Goal: Task Accomplishment & Management: Use online tool/utility

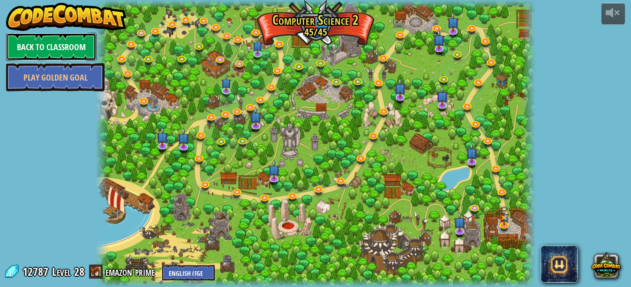
click at [51, 47] on link "Back to Classroom" at bounding box center [51, 47] width 91 height 28
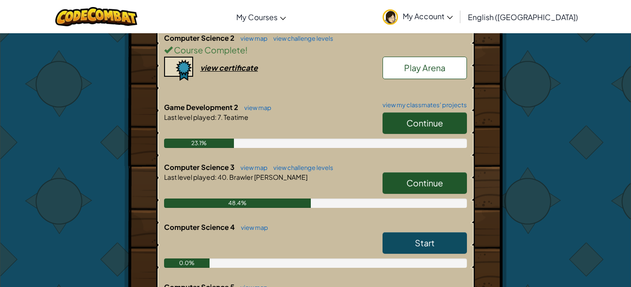
scroll to position [361, 0]
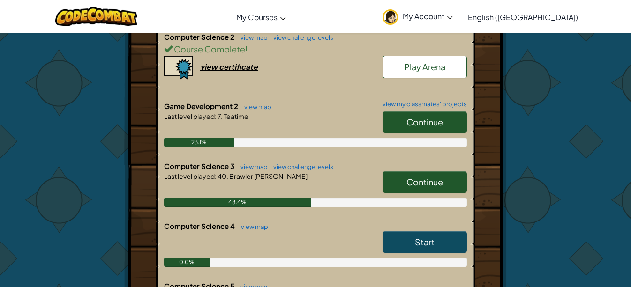
click at [398, 120] on link "Continue" at bounding box center [425, 123] width 84 height 22
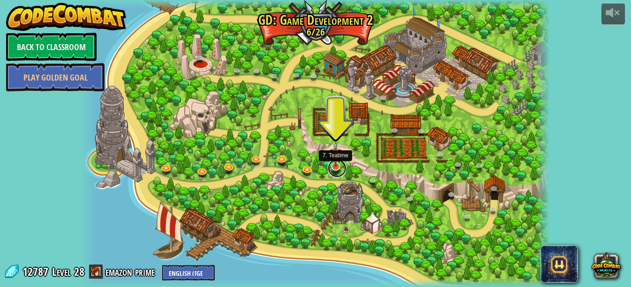
click at [336, 167] on link at bounding box center [337, 168] width 19 height 19
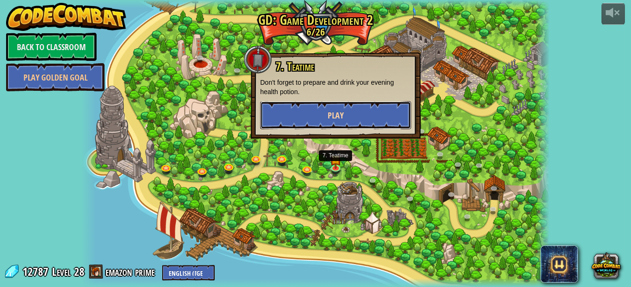
click at [344, 113] on button "Play" at bounding box center [335, 115] width 151 height 28
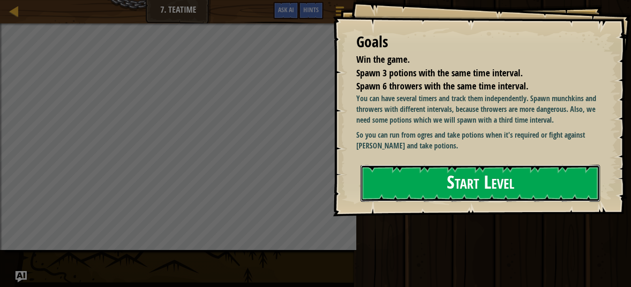
click at [441, 178] on button "Start Level" at bounding box center [481, 183] width 240 height 37
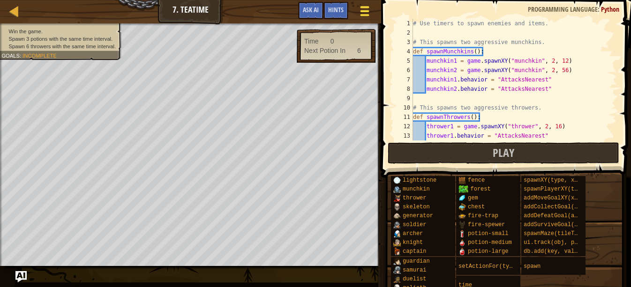
click at [367, 8] on div at bounding box center [364, 11] width 13 height 14
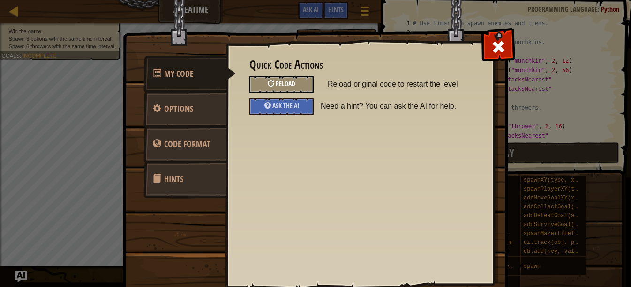
click at [274, 82] on div at bounding box center [271, 83] width 7 height 7
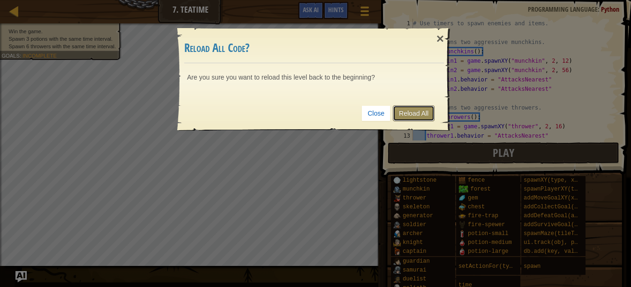
click at [424, 106] on link "Reload All" at bounding box center [414, 114] width 42 height 16
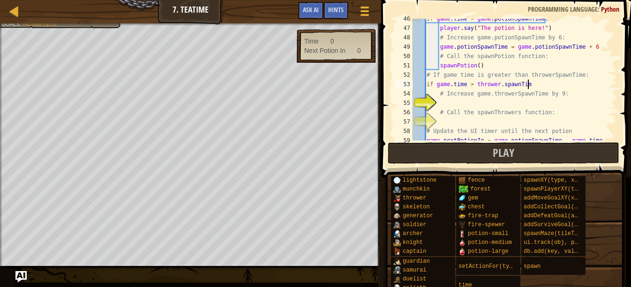
scroll to position [4, 16]
click at [503, 85] on div "if game . time > game . potionSpawnTime : player . say ( "The potion is here!" …" at bounding box center [514, 84] width 206 height 141
click at [548, 85] on div "if game . time > game . potionSpawnTime : player . say ( "The potion is here!" …" at bounding box center [514, 84] width 206 height 141
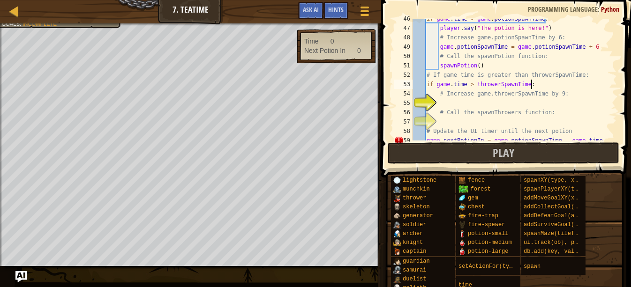
click at [444, 98] on div "if game . time > game . potionSpawnTime : player . say ( "The potion is here!" …" at bounding box center [514, 84] width 206 height 141
type textarea "# Increase game.throwerSpawnTime by 9:"
click at [451, 104] on div "if game . time > game . potionSpawnTime : player . say ( "The potion is here!" …" at bounding box center [514, 84] width 206 height 141
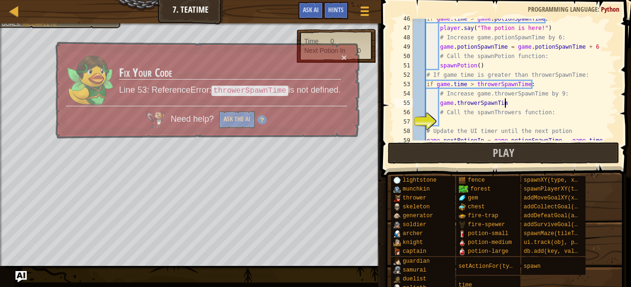
scroll to position [4, 13]
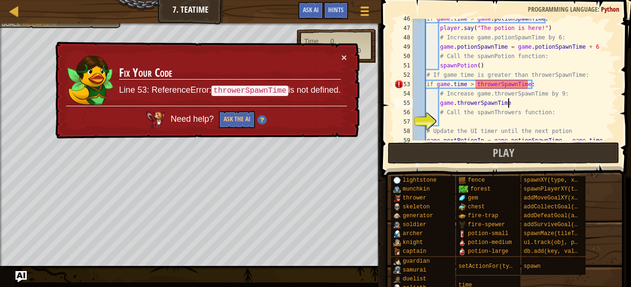
click at [456, 104] on div "if game . time > game . potionSpawnTime : player . say ( "The potion is here!" …" at bounding box center [514, 84] width 206 height 141
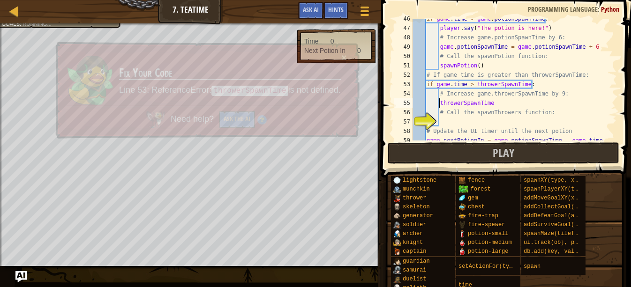
scroll to position [4, 11]
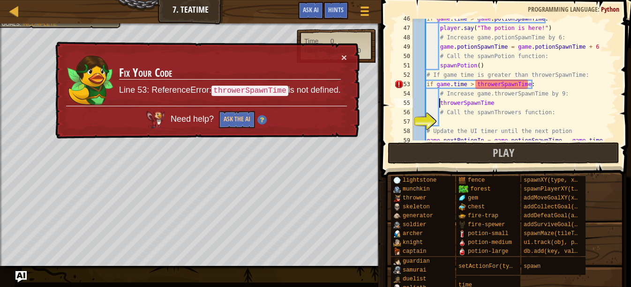
click at [501, 105] on div "if game . time > game . potionSpawnTime : player . say ( "The potion is here!" …" at bounding box center [514, 84] width 206 height 141
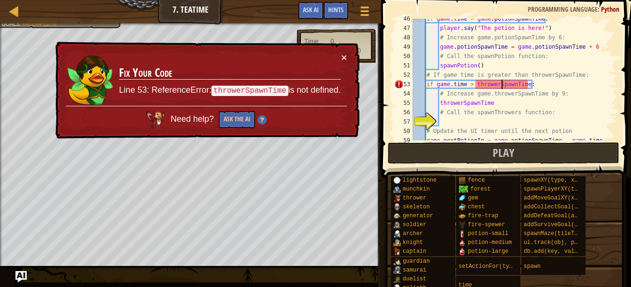
click at [501, 80] on div "if game . time > game . potionSpawnTime : player . say ( "The potion is here!" …" at bounding box center [514, 84] width 206 height 141
click at [496, 83] on div "if game . time > game . potionSpawnTime : player . say ( "The potion is here!" …" at bounding box center [514, 84] width 206 height 141
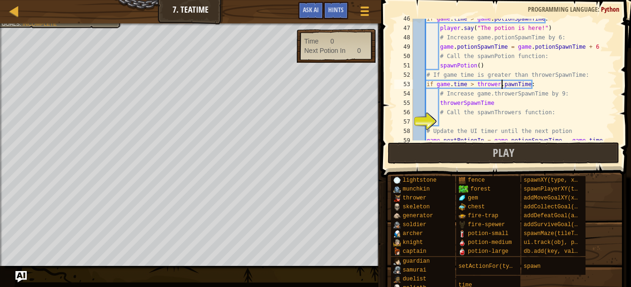
scroll to position [4, 13]
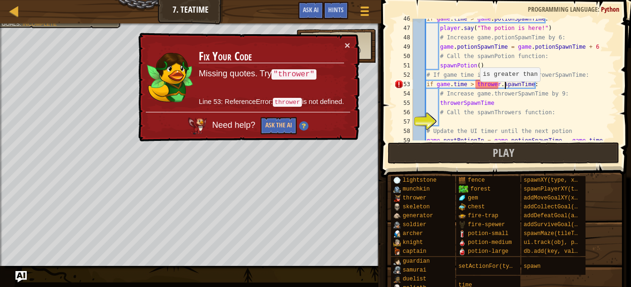
click at [475, 86] on div "if game . time > game . potionSpawnTime : player . say ( "The potion is here!" …" at bounding box center [514, 84] width 206 height 141
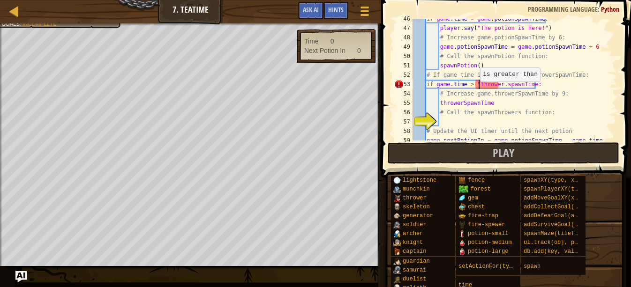
scroll to position [4, 9]
click at [500, 85] on div "if game . time > game . potionSpawnTime : player . say ( "The potion is here!" …" at bounding box center [514, 84] width 206 height 141
click at [460, 105] on div "if game . time > game . potionSpawnTime : player . say ( "The potion is here!" …" at bounding box center [514, 84] width 206 height 141
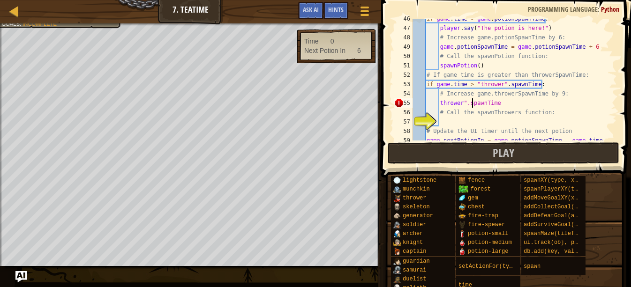
click at [442, 103] on div "if game . time > game . potionSpawnTime : player . say ( "The potion is here!" …" at bounding box center [514, 84] width 206 height 141
type textarea ""thrower".spawnTime"
click at [469, 120] on div "if game . time > game . potionSpawnTime : player . say ( "The potion is here!" …" at bounding box center [514, 84] width 206 height 141
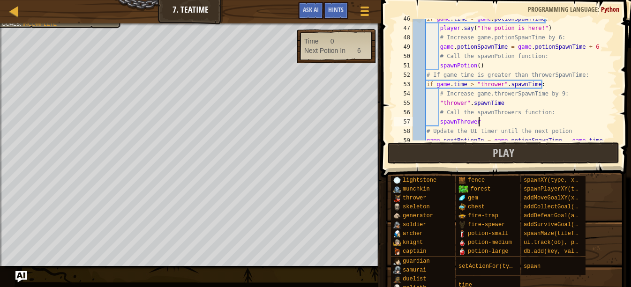
click at [491, 112] on div "if game . time > game . potionSpawnTime : player . say ( "The potion is here!" …" at bounding box center [514, 84] width 206 height 141
click at [458, 113] on div "if game . time > game . potionSpawnTime : player . say ( "The potion is here!" …" at bounding box center [514, 84] width 206 height 141
click at [479, 122] on div "if game . time > game . potionSpawnTime : player . say ( "The potion is here!" …" at bounding box center [514, 84] width 206 height 141
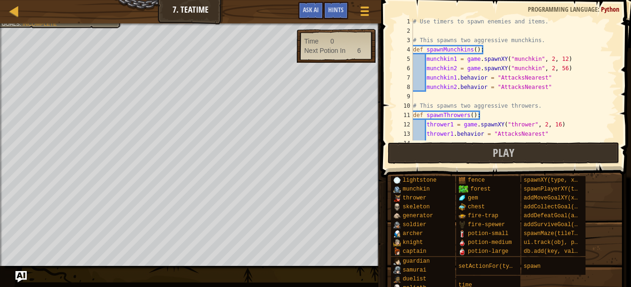
scroll to position [0, 0]
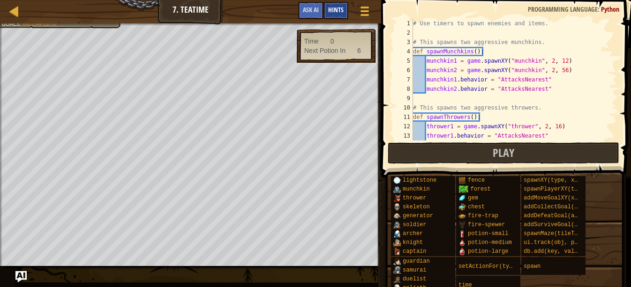
click at [340, 9] on span "Hints" at bounding box center [335, 9] width 15 height 9
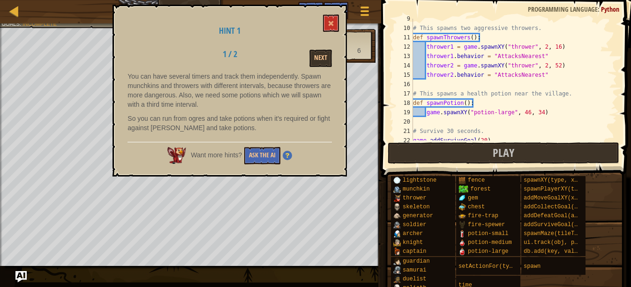
scroll to position [81, 0]
click at [522, 115] on div "# This spawns two aggressive throwers. def spawnThrowers ( ) : thrower1 = game …" at bounding box center [514, 84] width 206 height 141
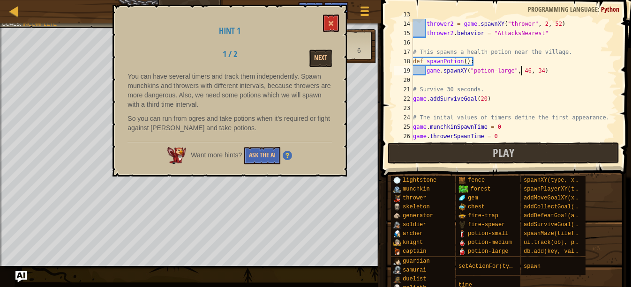
scroll to position [125, 0]
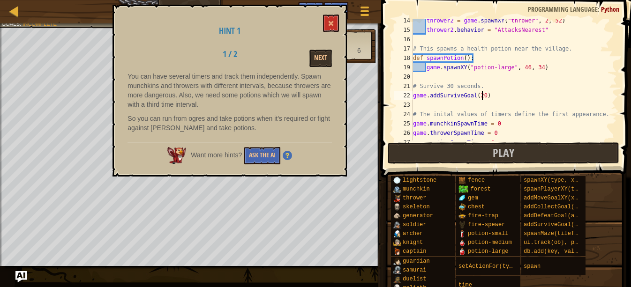
click at [481, 93] on div "thrower2 = game . spawnXY ( "thrower" , 2 , 52 ) thrower2 . behavior = "Attacks…" at bounding box center [514, 86] width 206 height 141
click at [318, 57] on button "Next" at bounding box center [321, 58] width 23 height 17
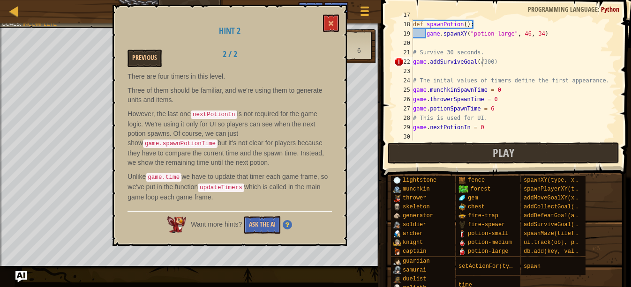
scroll to position [158, 0]
click at [481, 64] on div "# This spawns a health potion near the village. def spawnPotion ( ) : game . sp…" at bounding box center [514, 82] width 206 height 141
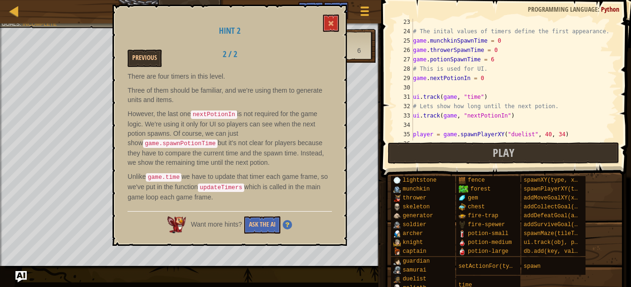
scroll to position [147, 0]
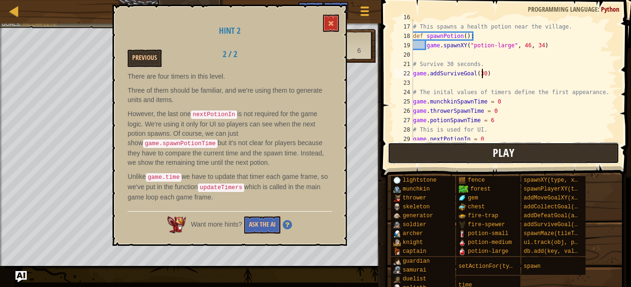
click at [504, 149] on span "Play" at bounding box center [504, 152] width 22 height 15
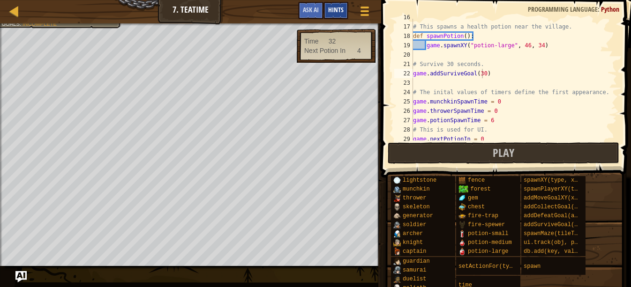
click at [337, 8] on span "Hints" at bounding box center [335, 9] width 15 height 9
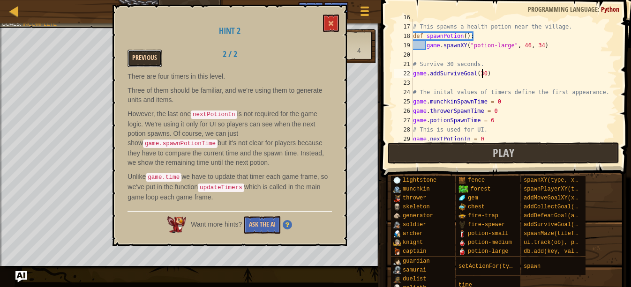
click at [132, 53] on button "Previous" at bounding box center [145, 58] width 34 height 17
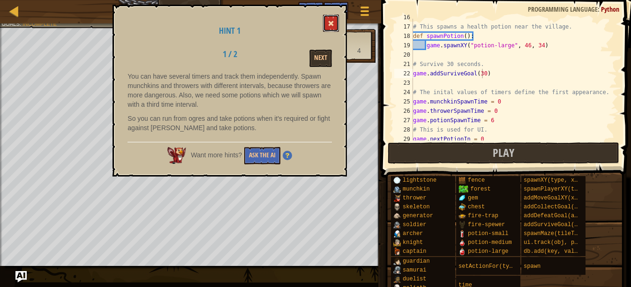
click at [332, 19] on button at bounding box center [331, 23] width 16 height 17
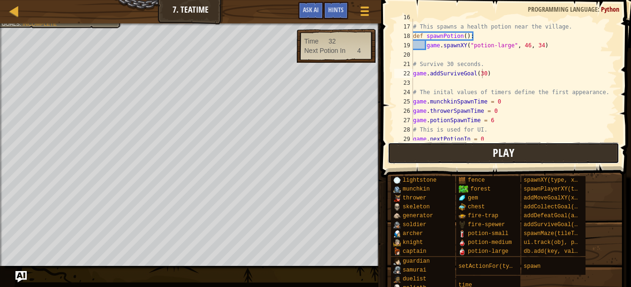
click at [535, 157] on button "Play" at bounding box center [504, 154] width 232 height 22
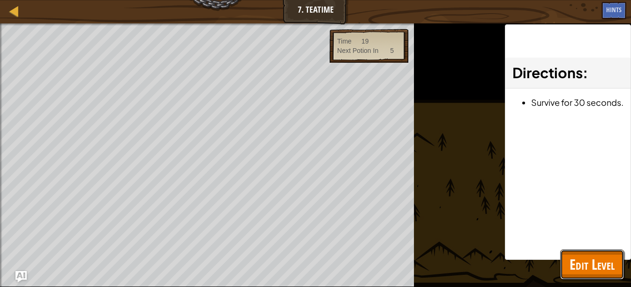
click at [590, 271] on span "Edit Level" at bounding box center [592, 264] width 45 height 19
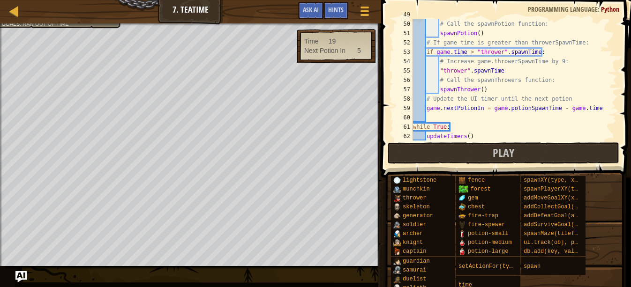
scroll to position [459, 0]
click at [477, 92] on div "game . potionSpawnTime = game . potionSpawnTime + 6 # Call the spawnPotion func…" at bounding box center [514, 80] width 206 height 141
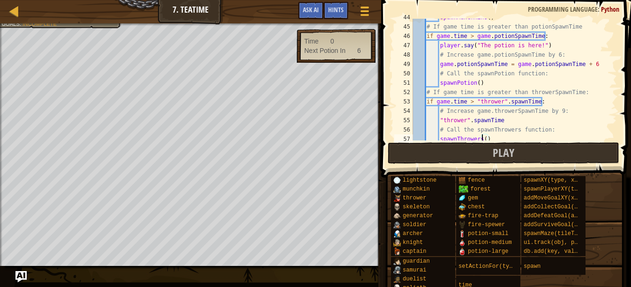
scroll to position [411, 0]
click at [538, 118] on div "spawnMunchkins ( ) # If game time is greater than potionSpawnTime if game . tim…" at bounding box center [514, 82] width 206 height 141
type textarea ""thrower".spawnTime + 9"
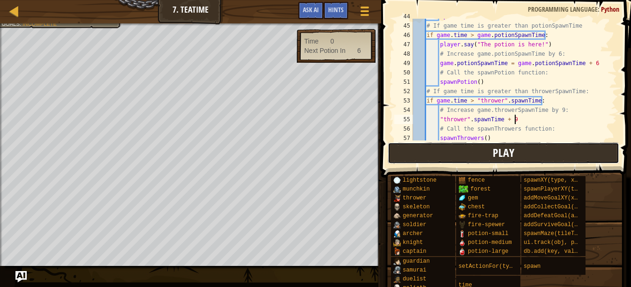
click at [503, 150] on span "Play" at bounding box center [504, 152] width 22 height 15
click at [357, 13] on button "Game Menu" at bounding box center [365, 12] width 25 height 23
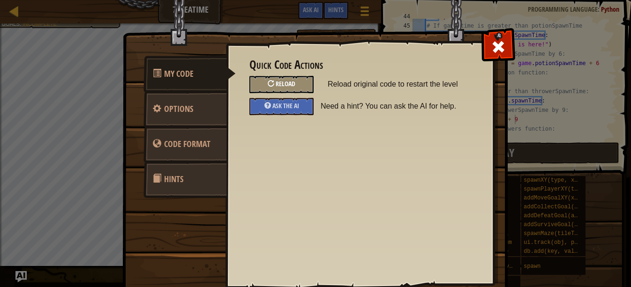
click at [287, 77] on div "Reload" at bounding box center [281, 84] width 64 height 17
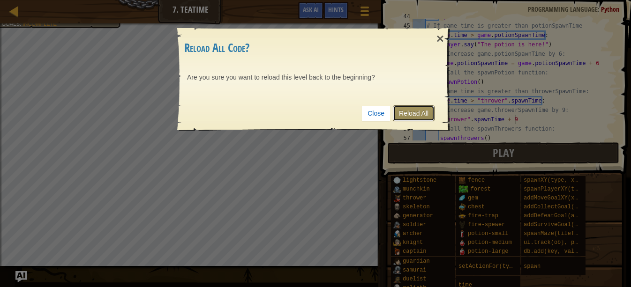
click at [422, 113] on link "Reload All" at bounding box center [414, 114] width 42 height 16
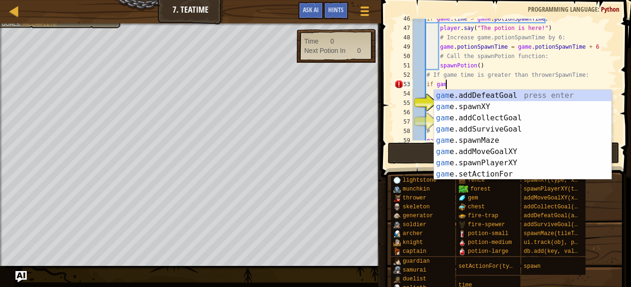
scroll to position [4, 5]
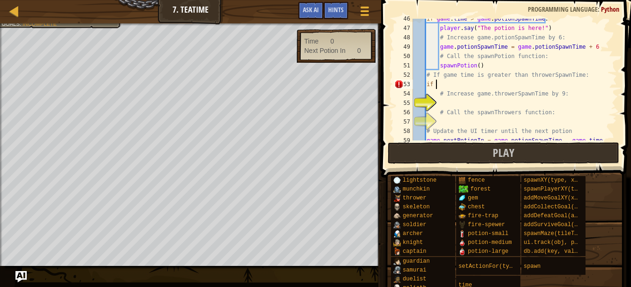
type textarea "i"
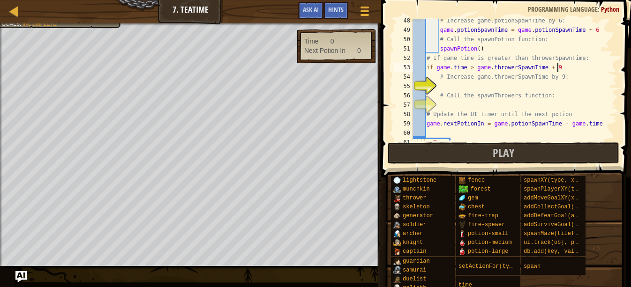
scroll to position [4, 20]
type textarea "if game.time > game.throwerSpawnTime + 9:"
click at [453, 86] on div "# Increase game.potionSpawnTime by 6: game . potionSpawnTime = game . potionSpa…" at bounding box center [514, 86] width 206 height 141
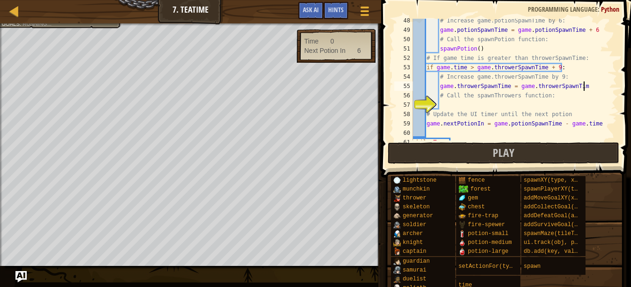
scroll to position [4, 24]
type textarea "game.throwerSpawnTime = game.throwerSpawnTime + 9"
click at [471, 106] on div "# Increase game.potionSpawnTime by 6: game . potionSpawnTime = game . potionSpa…" at bounding box center [514, 86] width 206 height 141
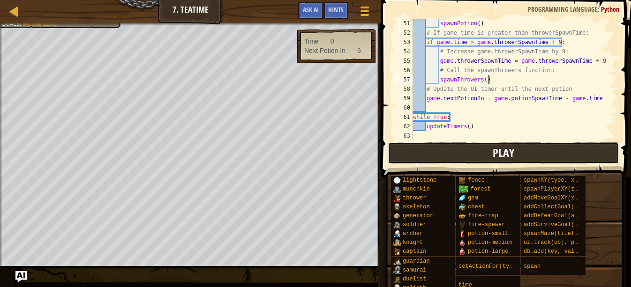
click at [495, 155] on span "Play" at bounding box center [504, 152] width 22 height 15
click at [468, 144] on button "Play" at bounding box center [504, 154] width 232 height 22
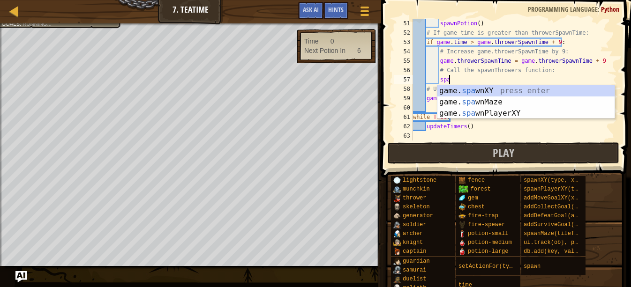
type textarea "s"
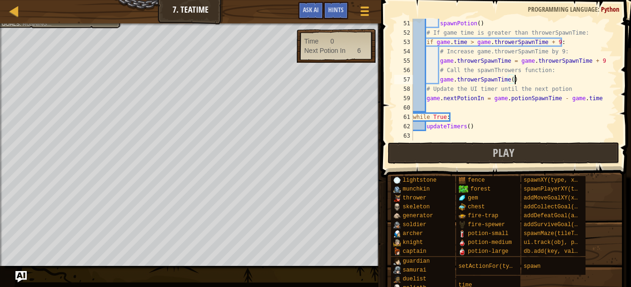
scroll to position [4, 14]
click at [482, 152] on button "Play" at bounding box center [504, 154] width 232 height 22
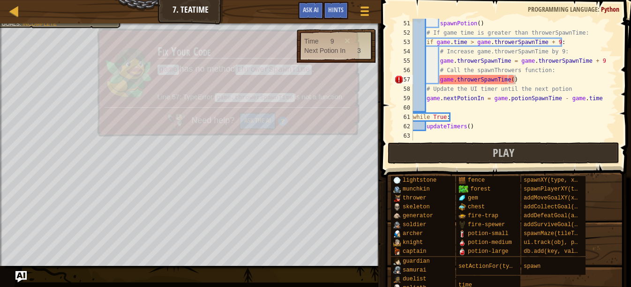
click at [174, 121] on img at bounding box center [176, 121] width 19 height 17
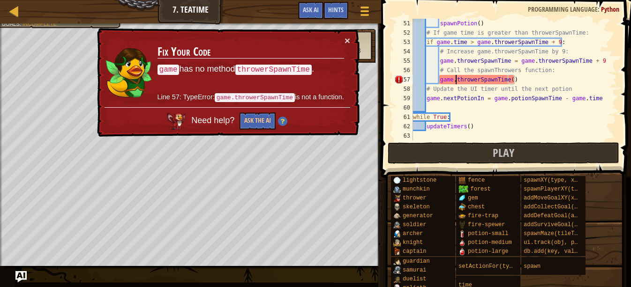
click at [456, 82] on div "spawnPotion ( ) # If game time is greater than throwerSpawnTime: if game . time…" at bounding box center [514, 89] width 206 height 141
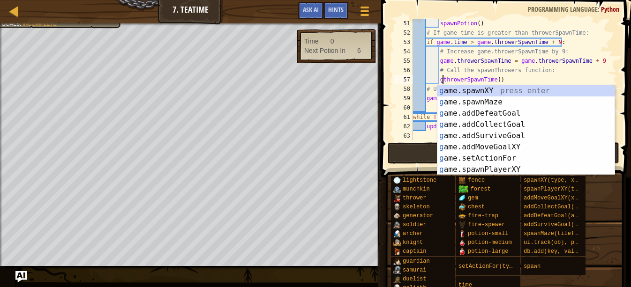
scroll to position [4, 12]
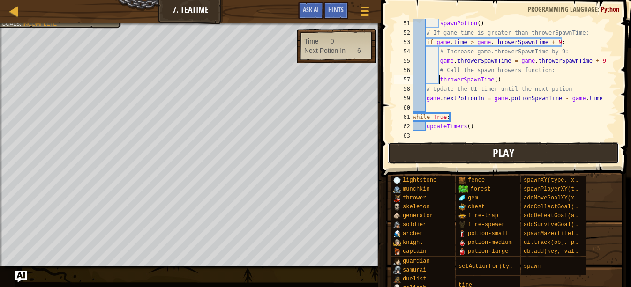
click at [498, 151] on span "Play" at bounding box center [504, 152] width 22 height 15
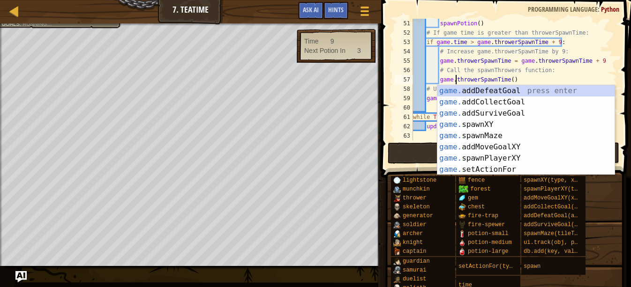
scroll to position [4, 6]
type textarea "game.throwerSpawnTime()"
click at [409, 147] on button "Play" at bounding box center [504, 154] width 232 height 22
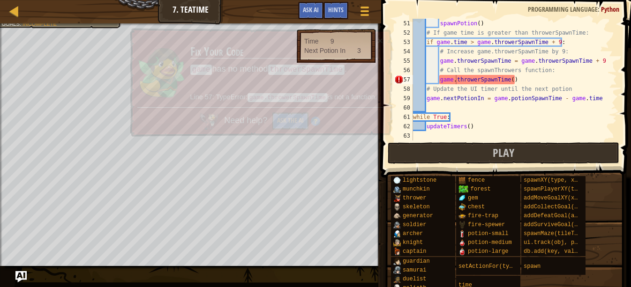
click at [181, 133] on div "× Fix Your Code game has no method throwerSpawnTime . Line 57: TypeError: game.…" at bounding box center [260, 82] width 265 height 111
